Goal: Information Seeking & Learning: Learn about a topic

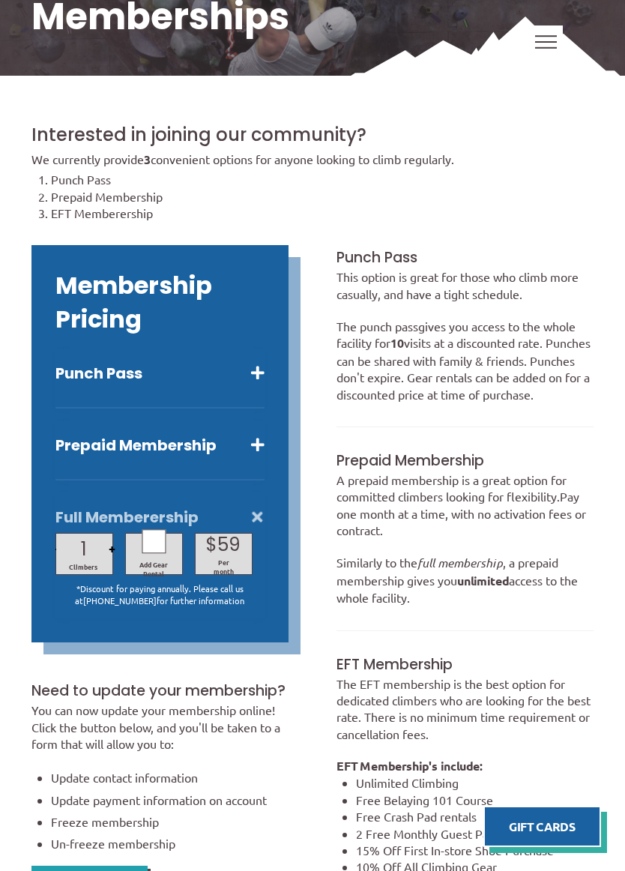
scroll to position [367, 0]
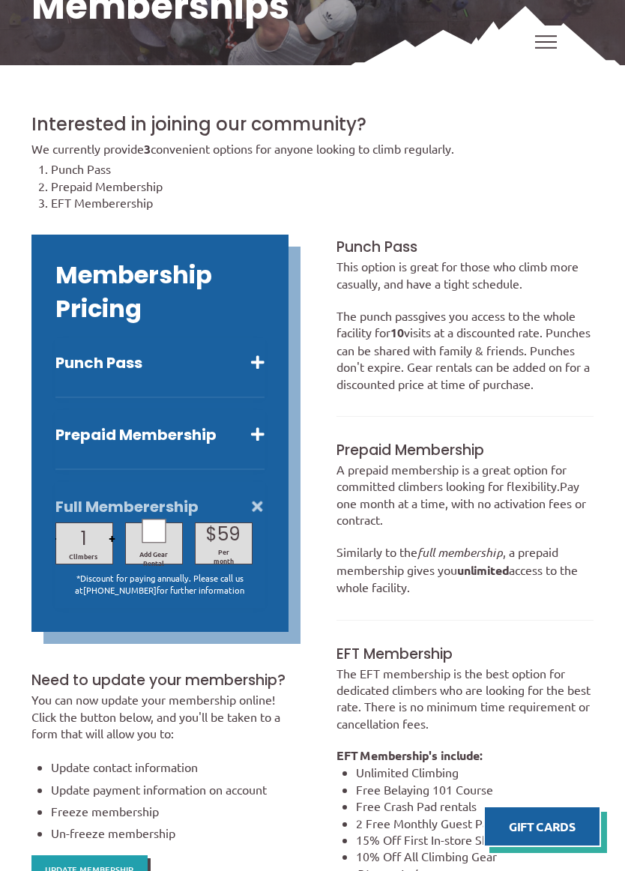
click at [84, 360] on button "Punch Pass" at bounding box center [159, 362] width 209 height 19
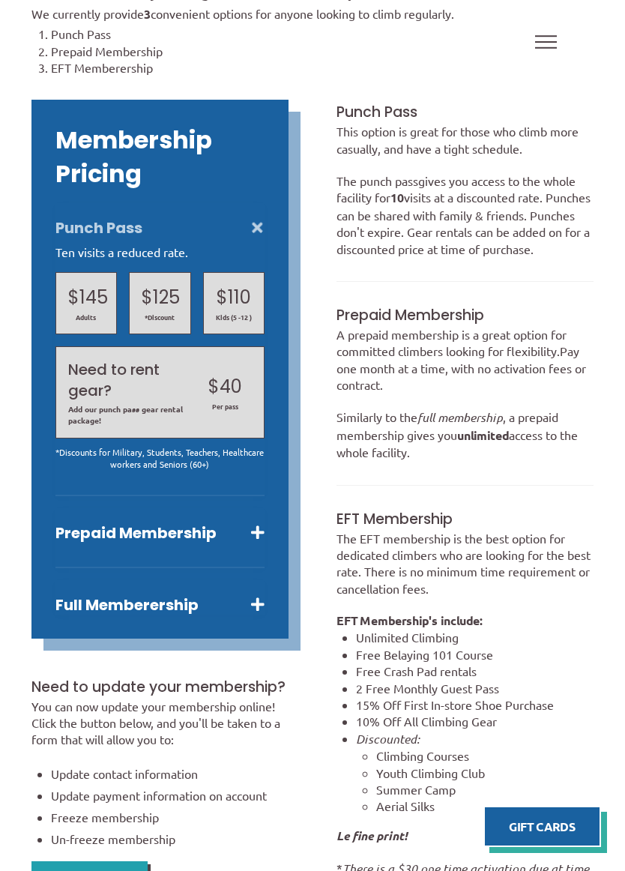
scroll to position [507, 0]
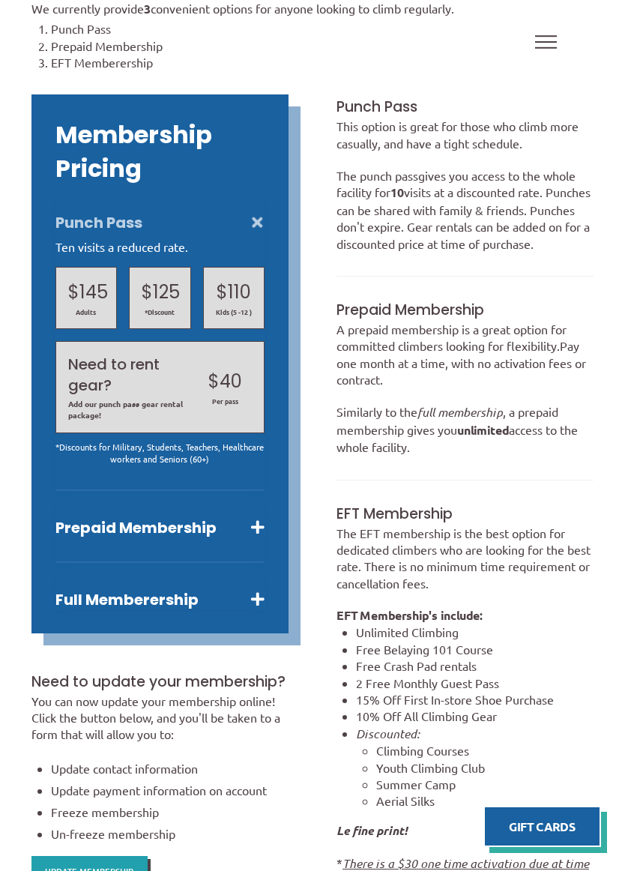
click at [65, 596] on button "Full Memberership" at bounding box center [159, 599] width 209 height 19
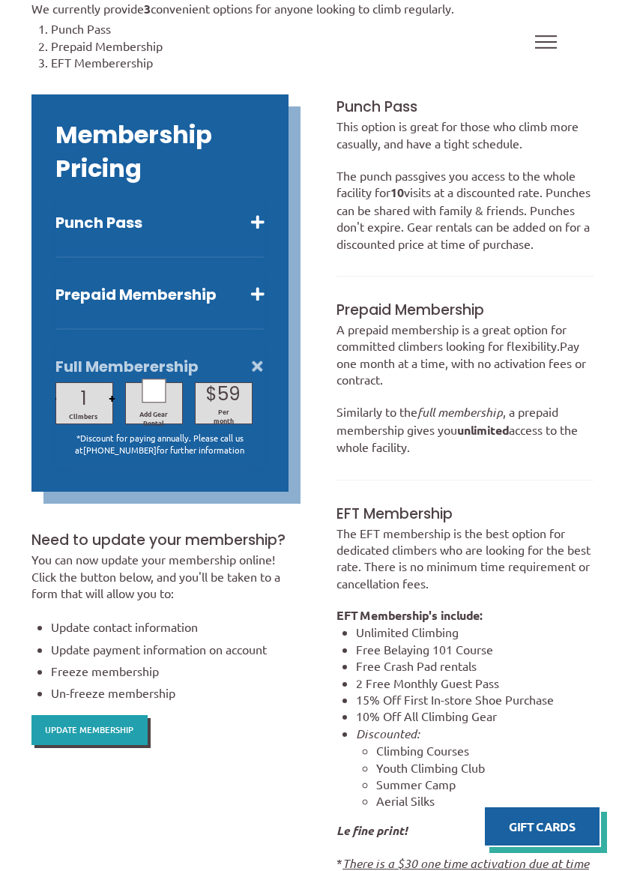
click at [58, 299] on button "Prepaid Membership" at bounding box center [159, 294] width 209 height 19
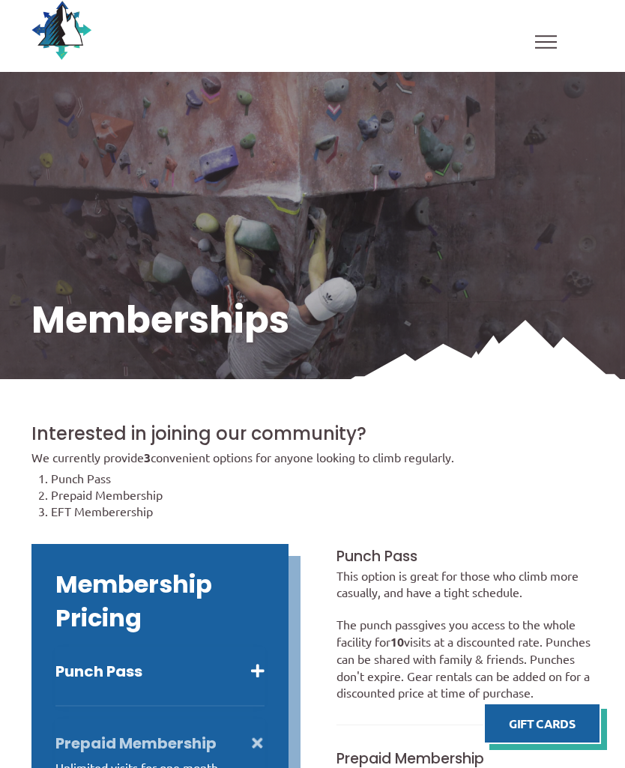
scroll to position [0, 0]
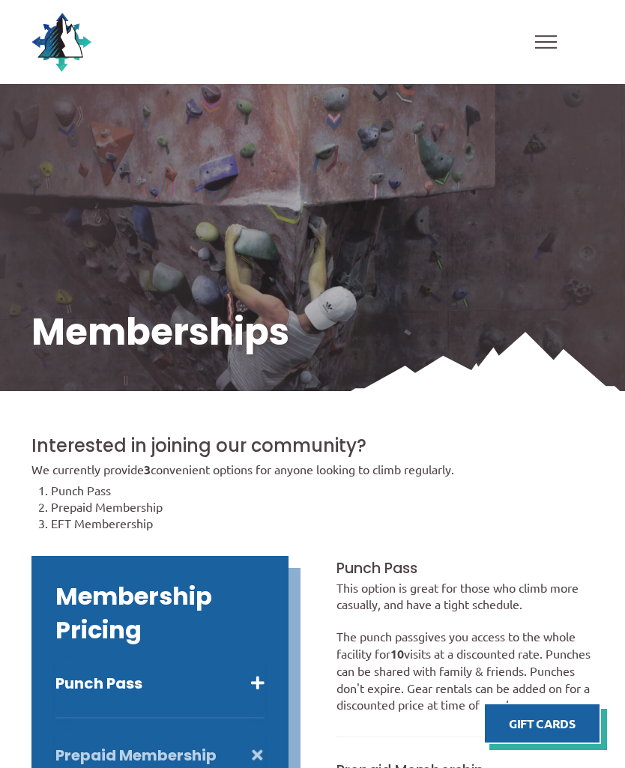
click at [551, 40] on span "Toggle Off Canvas Content" at bounding box center [546, 41] width 22 height 13
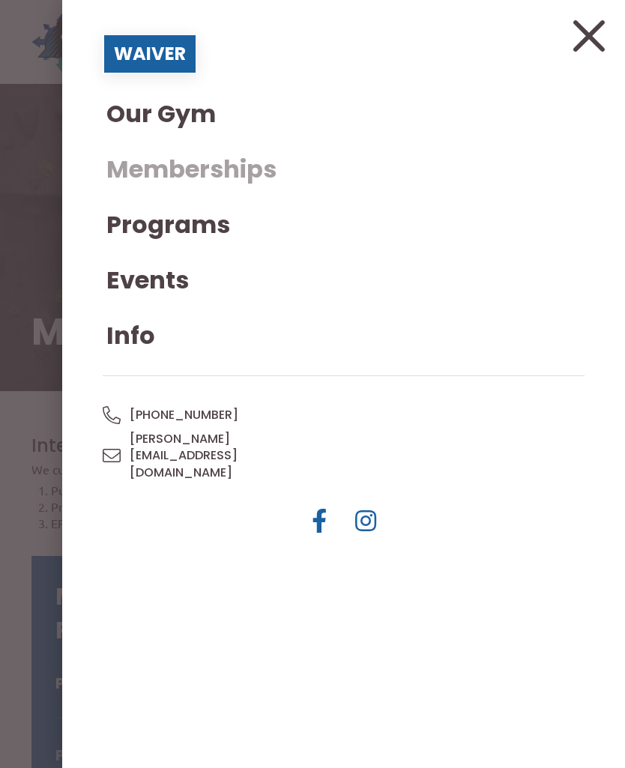
click at [121, 111] on span "Our Gym" at bounding box center [160, 114] width 109 height 24
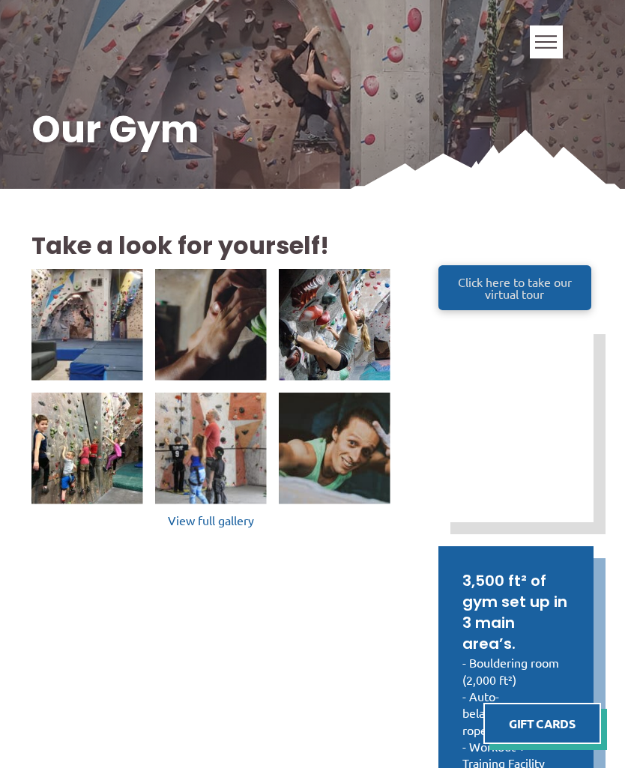
scroll to position [202, 0]
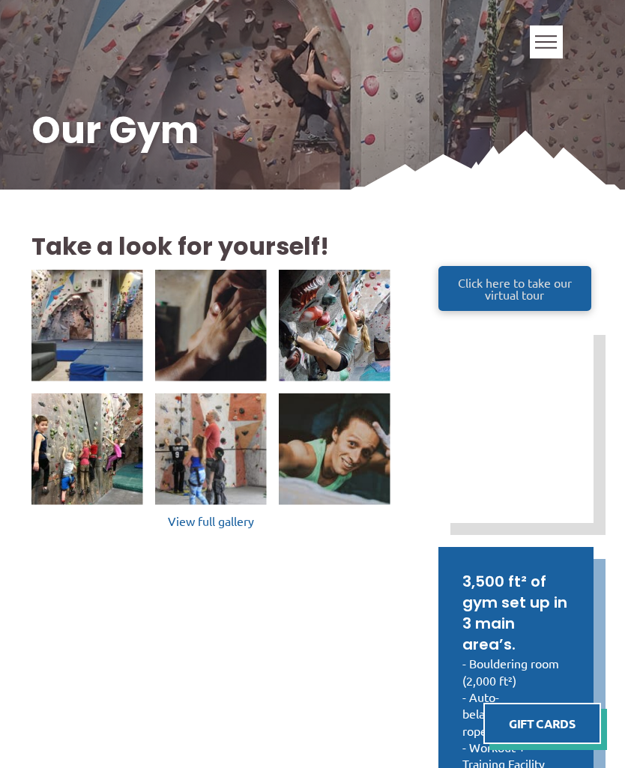
click at [528, 276] on span "Click here to take our virtual tour" at bounding box center [514, 288] width 125 height 24
click at [545, 40] on span "Toggle Off Canvas Content" at bounding box center [546, 41] width 22 height 13
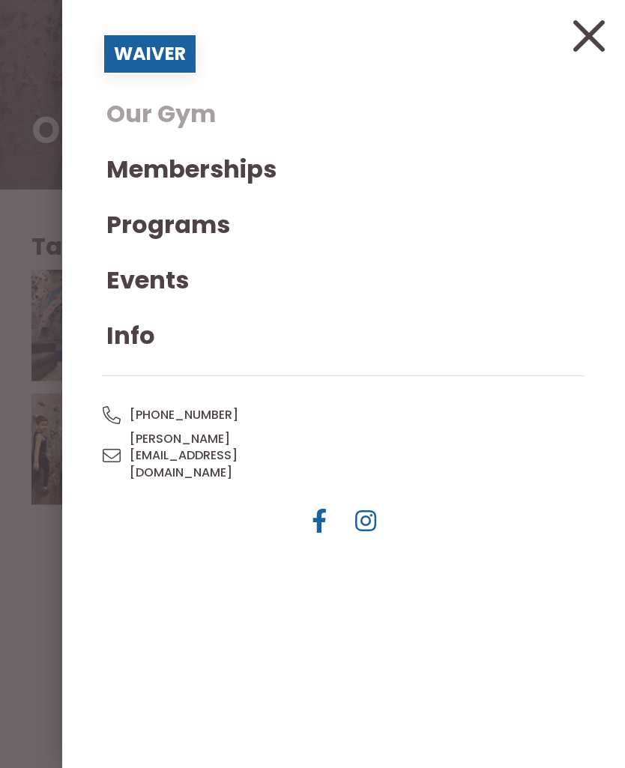
click at [117, 223] on span "Programs" at bounding box center [168, 225] width 124 height 24
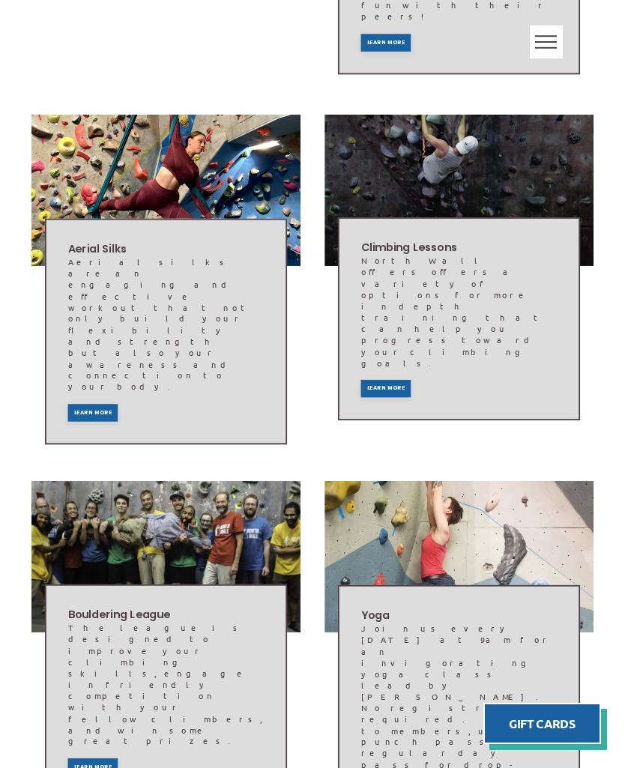
scroll to position [943, 0]
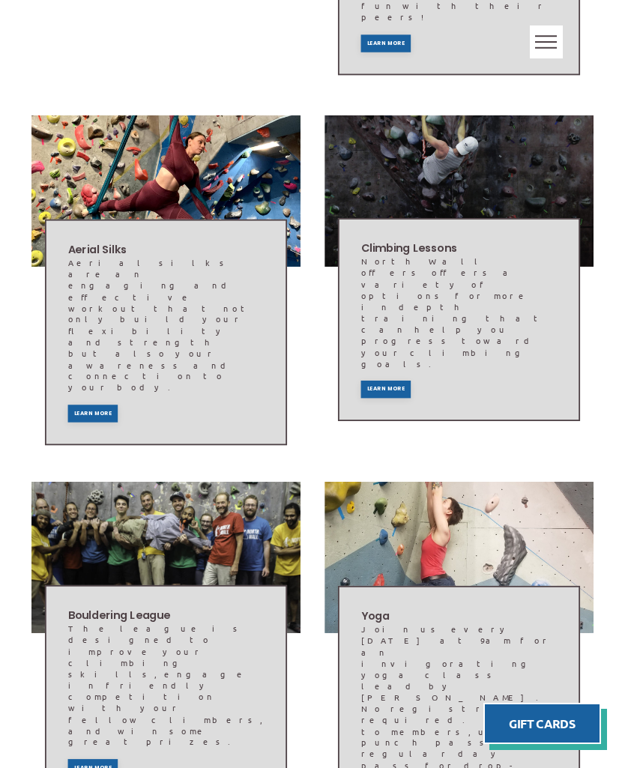
click at [501, 609] on h2 "Yoga" at bounding box center [459, 616] width 196 height 15
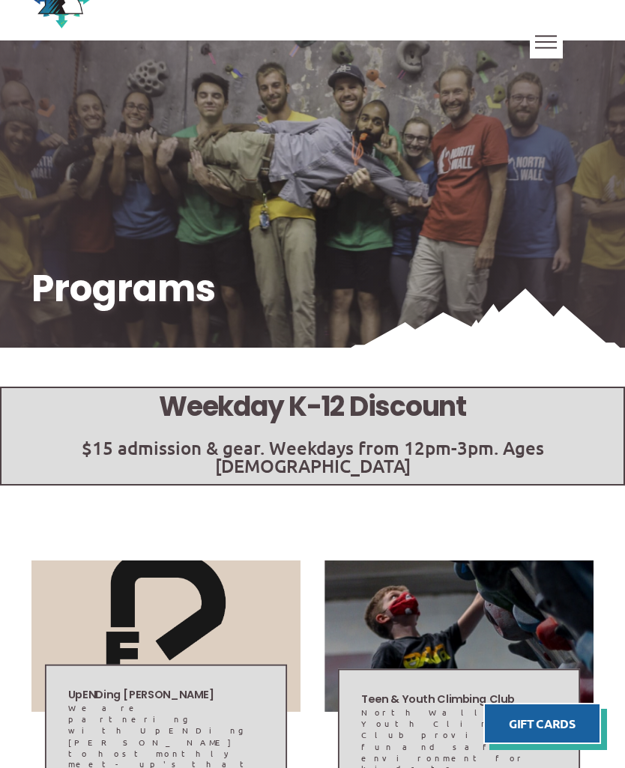
scroll to position [0, 0]
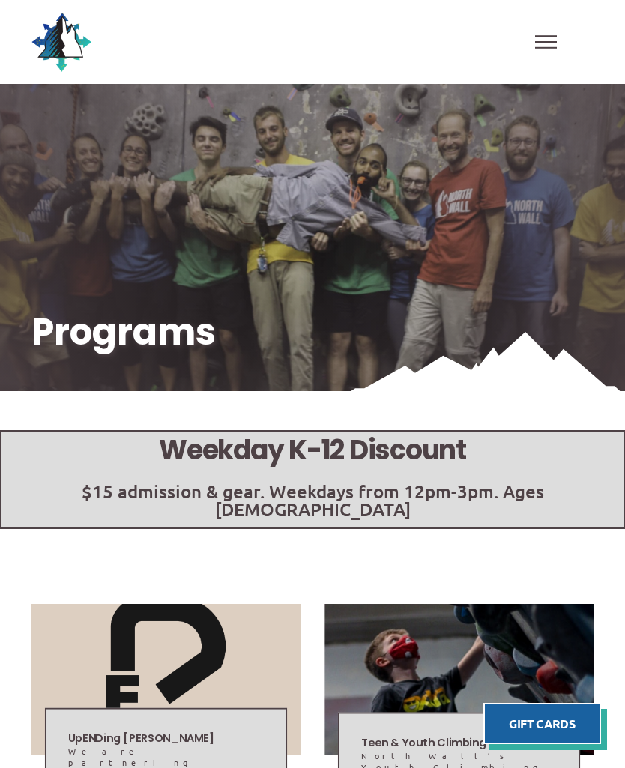
click at [544, 47] on span "Toggle Off Canvas Content" at bounding box center [546, 41] width 22 height 13
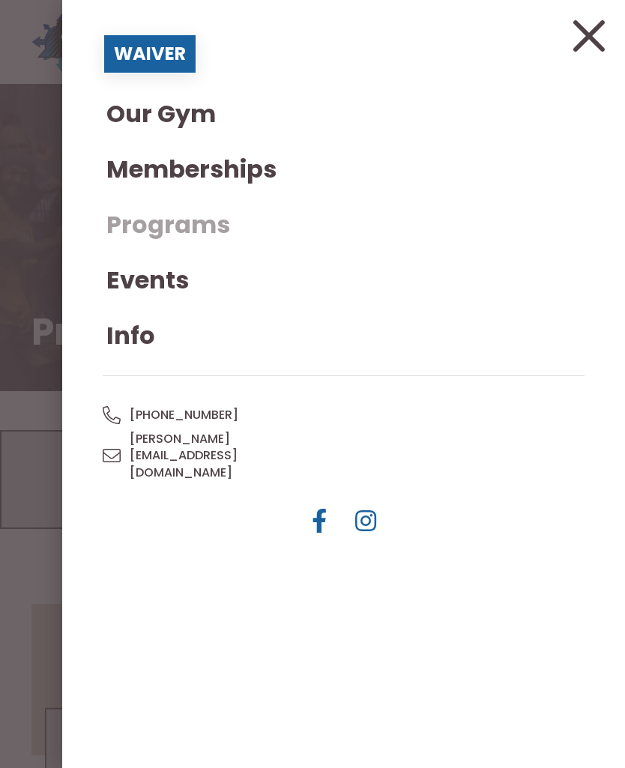
click at [128, 279] on span "Events" at bounding box center [147, 280] width 82 height 24
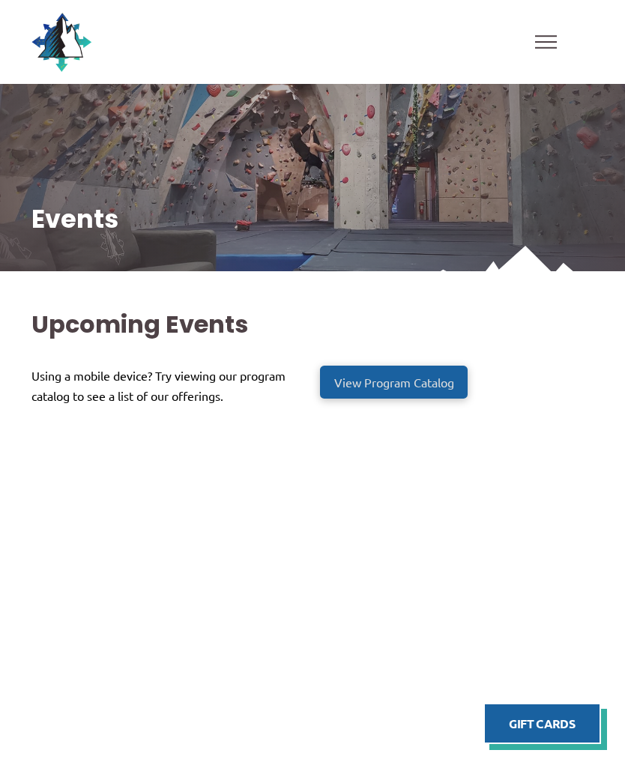
click at [429, 379] on span "View Program Catalog" at bounding box center [394, 382] width 120 height 12
